Goal: Check status: Check status

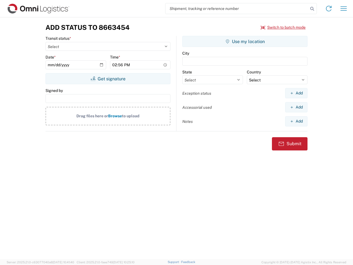
click at [237, 9] on input "search" at bounding box center [236, 8] width 143 height 10
click at [312, 9] on icon at bounding box center [312, 9] width 8 height 8
click at [329, 9] on icon at bounding box center [328, 8] width 9 height 9
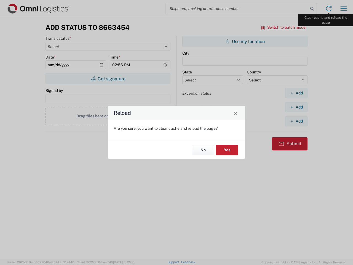
click at [343, 9] on div "Reload Are you sure, you want to clear cache and reload the page? No Yes" at bounding box center [176, 132] width 353 height 265
click at [283, 27] on div "Reload Are you sure, you want to clear cache and reload the page? No Yes" at bounding box center [176, 132] width 353 height 265
click at [108, 79] on div "Reload Are you sure, you want to clear cache and reload the page? No Yes" at bounding box center [176, 132] width 353 height 265
click at [245, 41] on div "Reload Are you sure, you want to clear cache and reload the page? No Yes" at bounding box center [176, 132] width 353 height 265
click at [296, 93] on div "Reload Are you sure, you want to clear cache and reload the page? No Yes" at bounding box center [176, 132] width 353 height 265
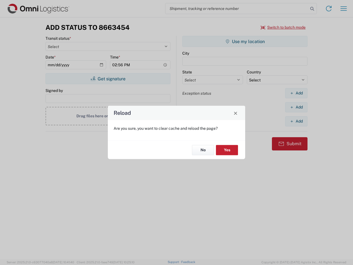
click at [296, 107] on div "Reload Are you sure, you want to clear cache and reload the page? No Yes" at bounding box center [176, 132] width 353 height 265
click at [296, 121] on div "Reload Are you sure, you want to clear cache and reload the page? No Yes" at bounding box center [176, 132] width 353 height 265
